Goal: Information Seeking & Learning: Find specific page/section

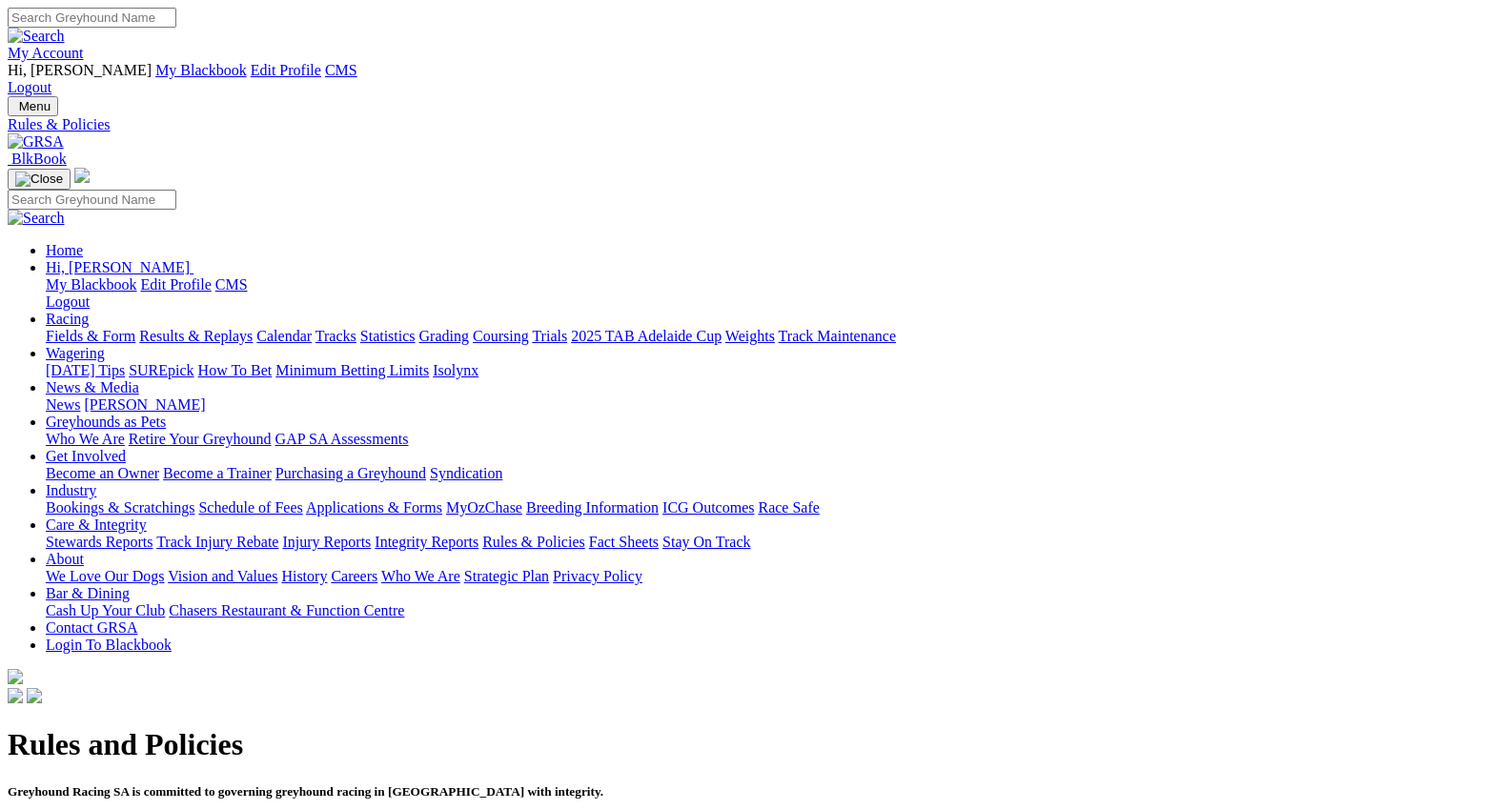
click at [147, 517] on link "Care & Integrity" at bounding box center [96, 525] width 101 height 16
click at [659, 534] on link "Fact Sheets" at bounding box center [624, 542] width 70 height 16
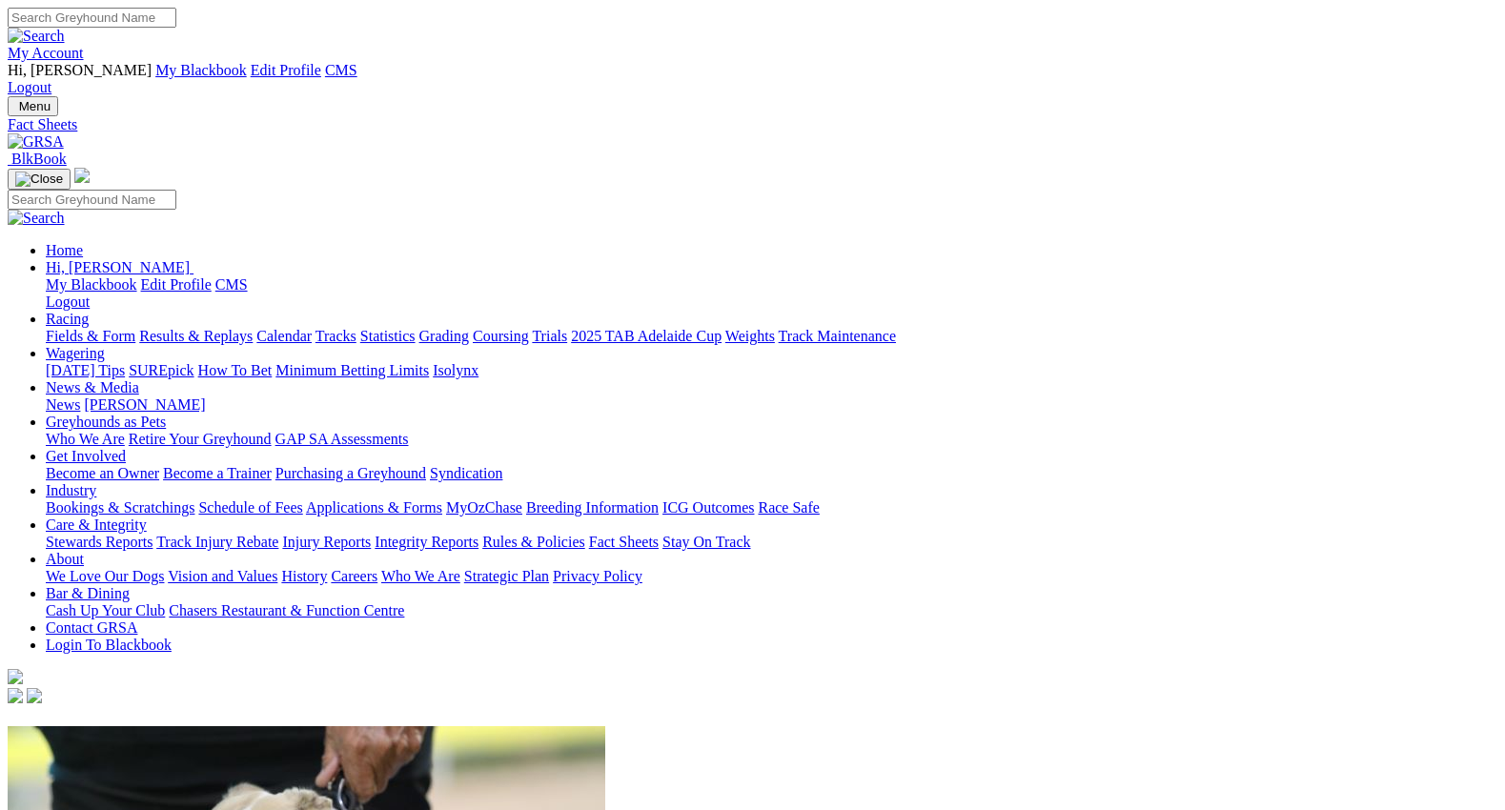
click at [371, 534] on link "Injury Reports" at bounding box center [326, 542] width 89 height 16
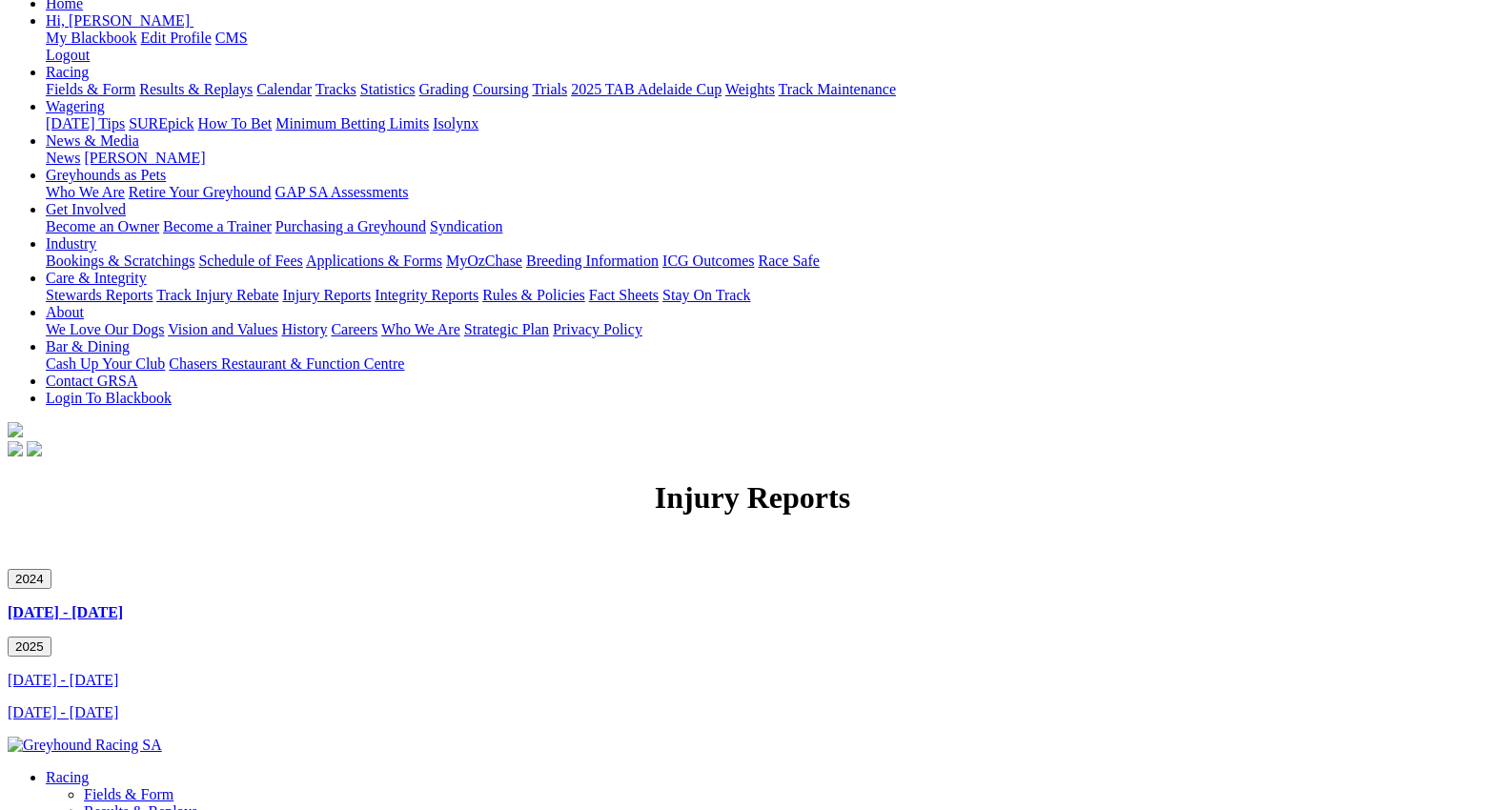
scroll to position [317, 0]
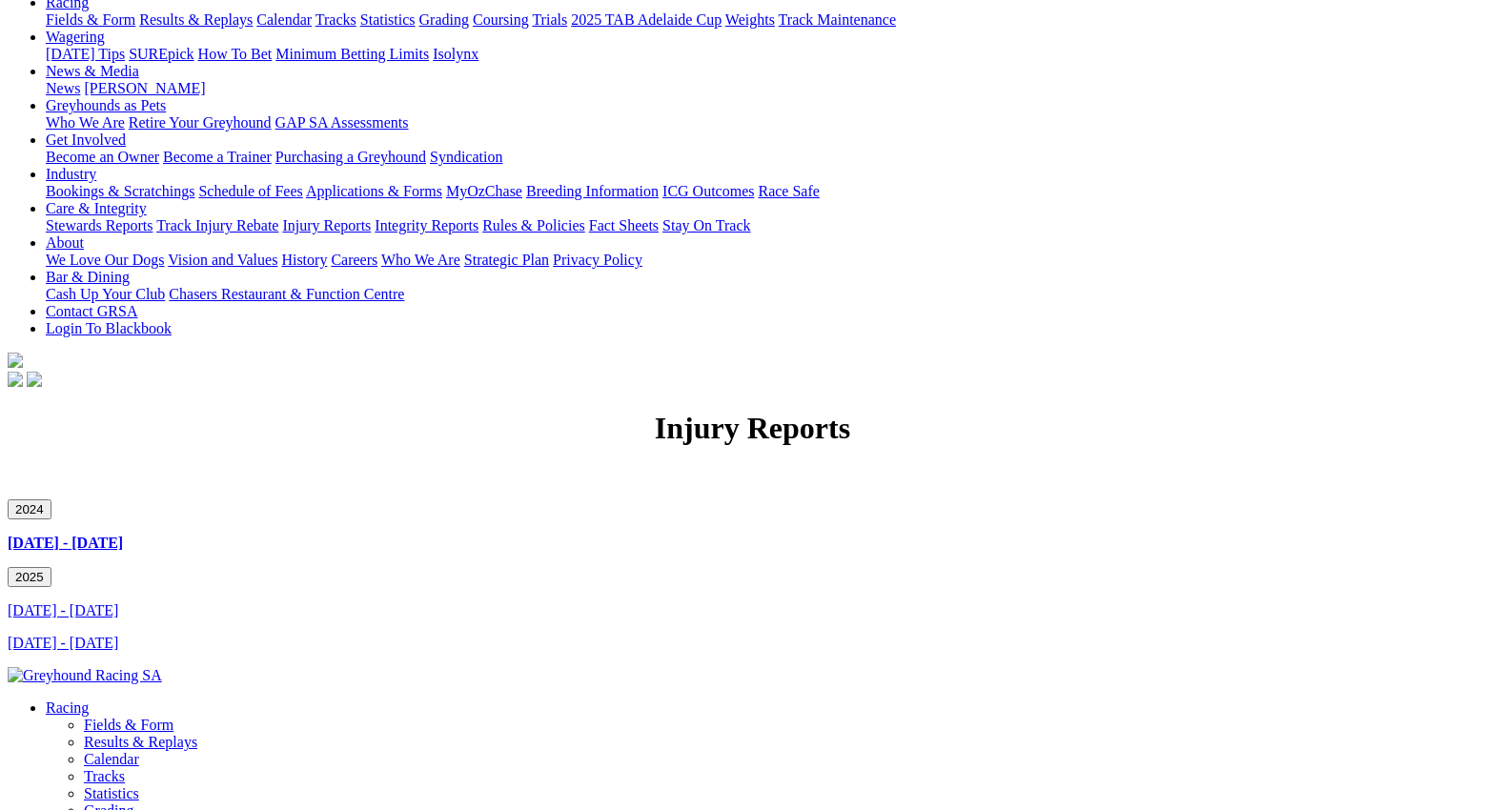
click at [118, 603] on link "January 2025 - March 2025" at bounding box center [63, 611] width 111 height 16
